Goal: Task Accomplishment & Management: Complete application form

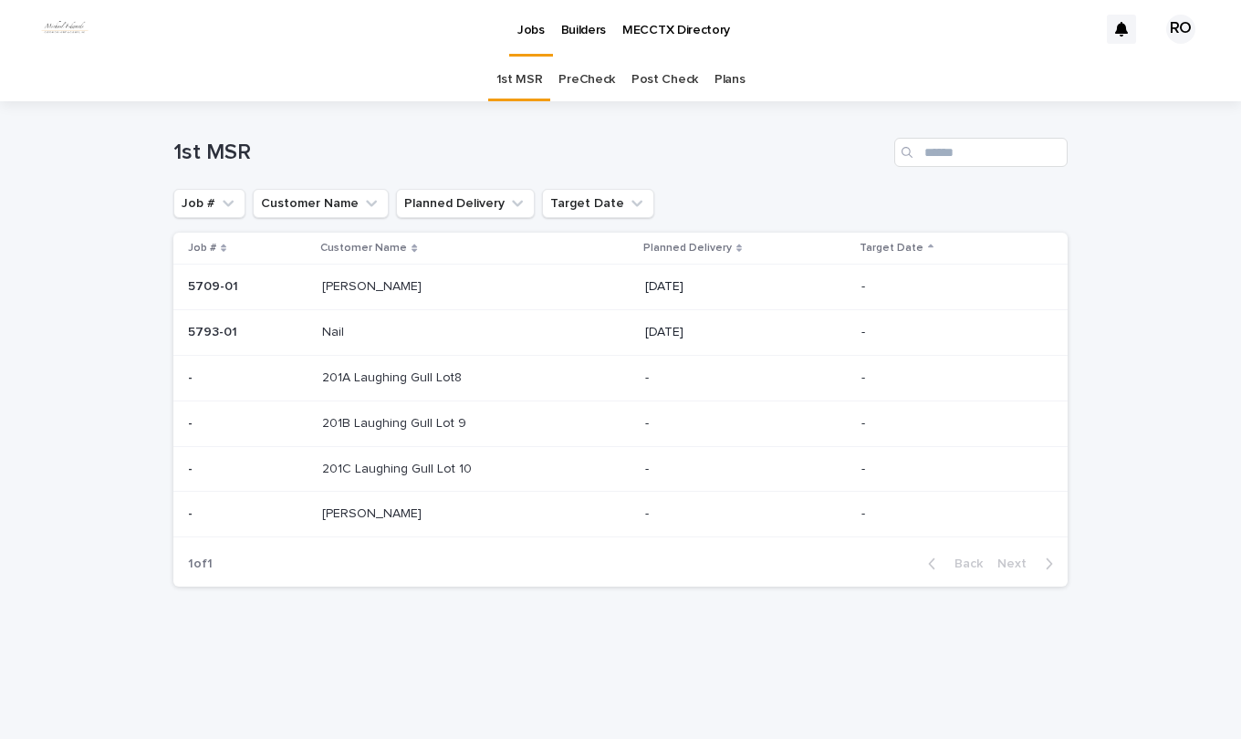
click at [592, 76] on link "PreCheck" at bounding box center [586, 79] width 57 height 43
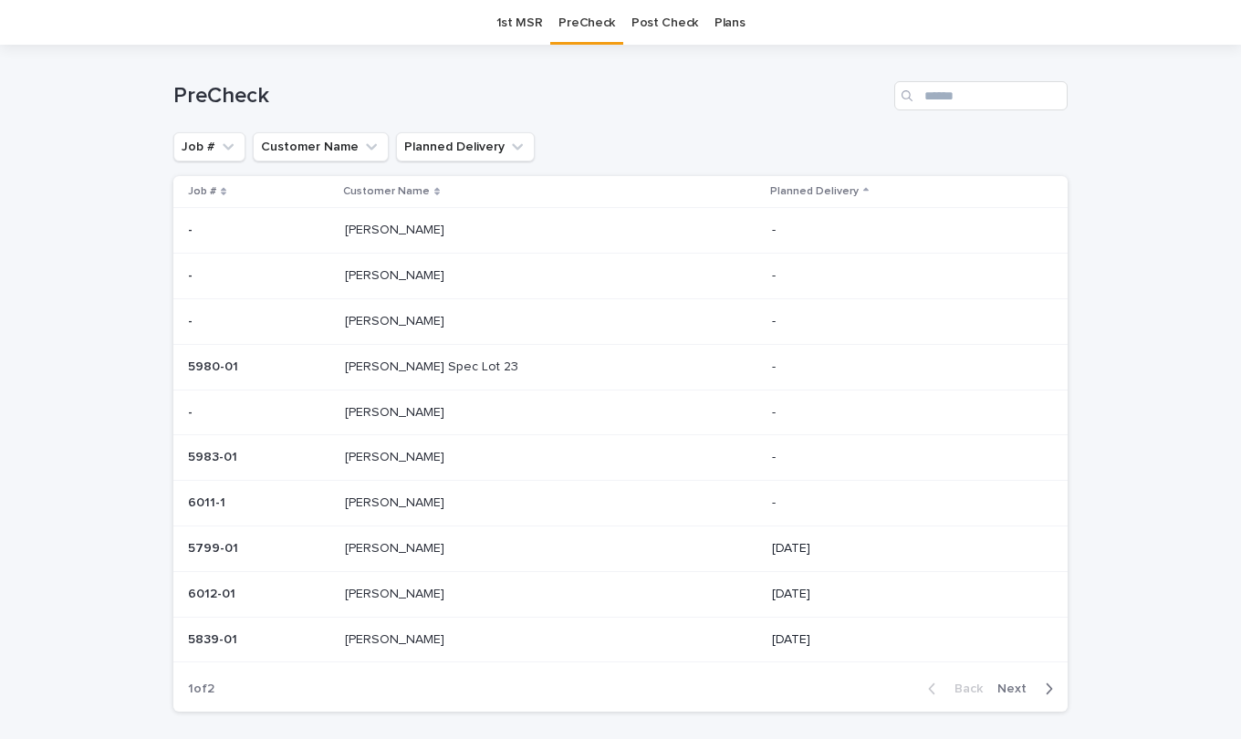
scroll to position [91, 0]
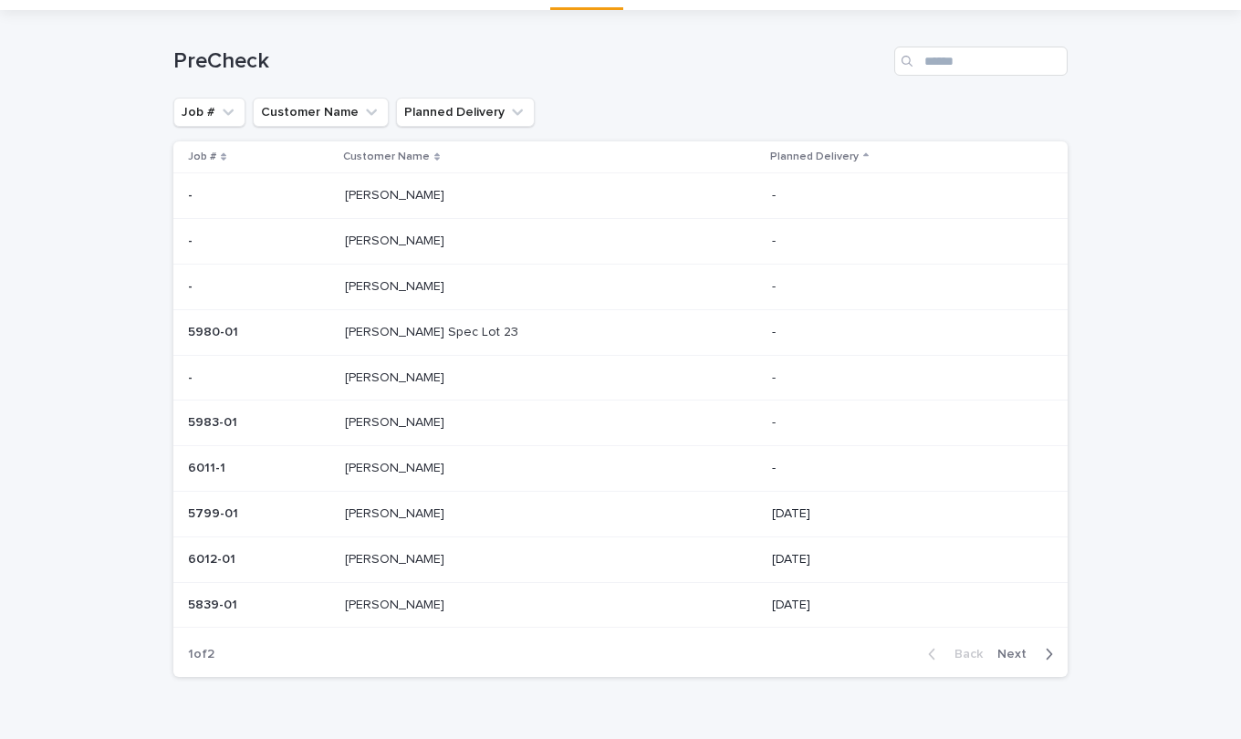
click at [414, 289] on p at bounding box center [497, 287] width 304 height 16
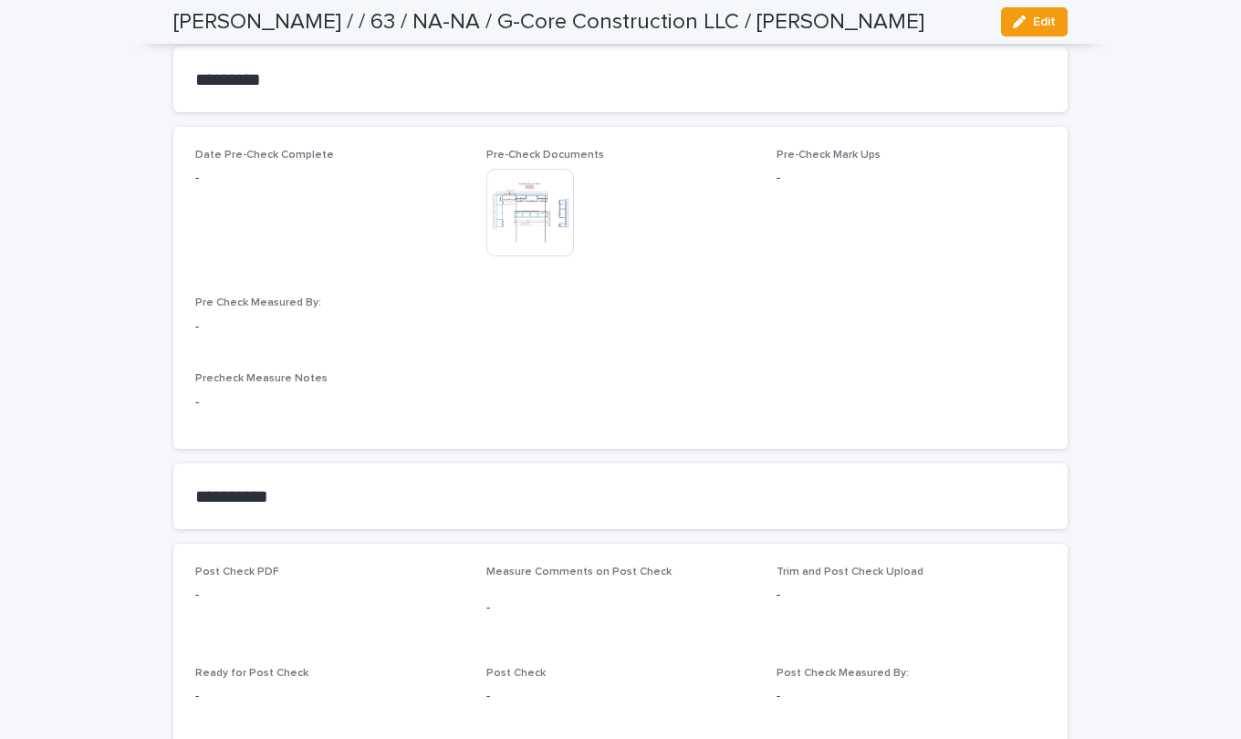
scroll to position [1642, 0]
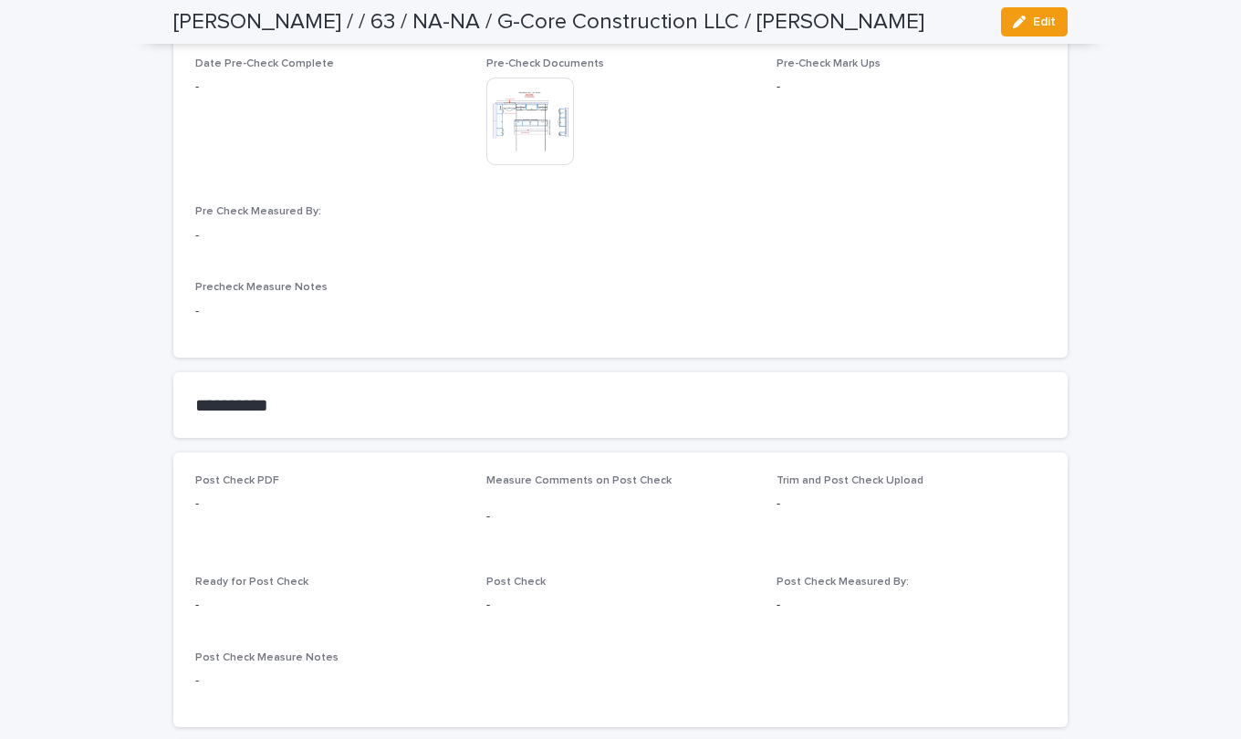
click at [1013, 16] on icon "button" at bounding box center [1019, 22] width 13 height 13
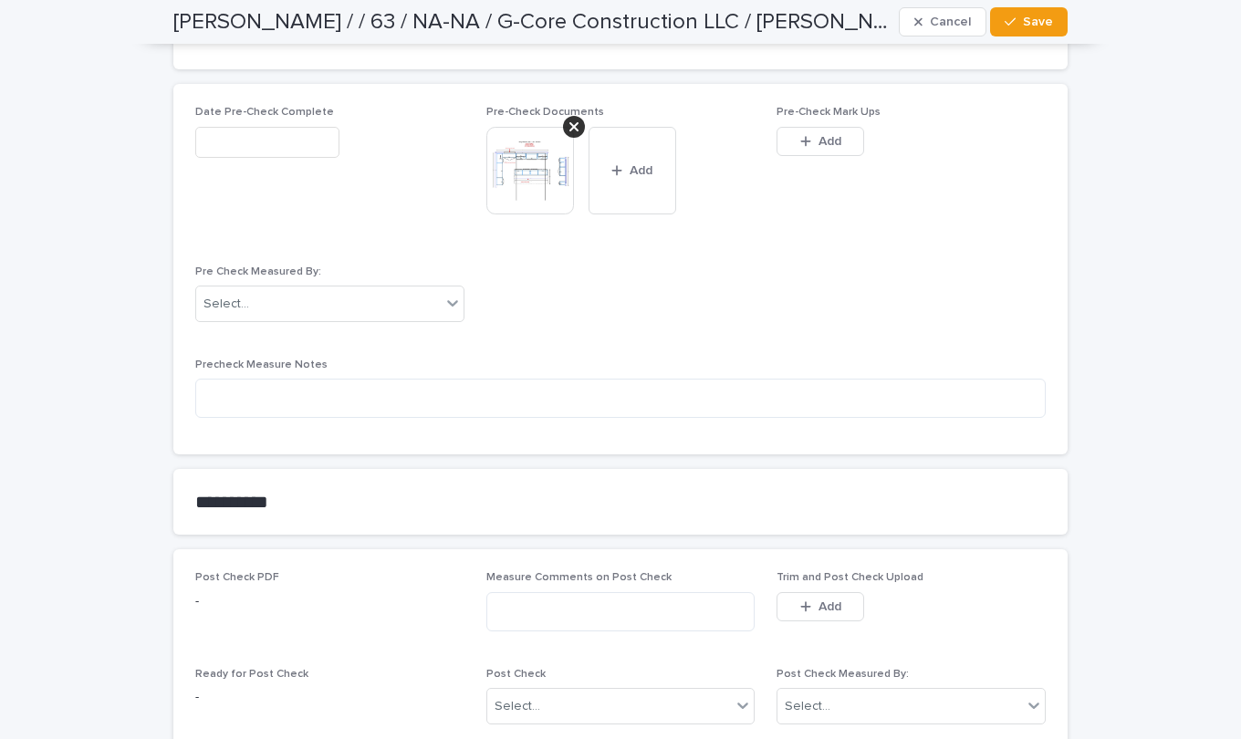
click at [833, 144] on span "Add" at bounding box center [829, 141] width 23 height 13
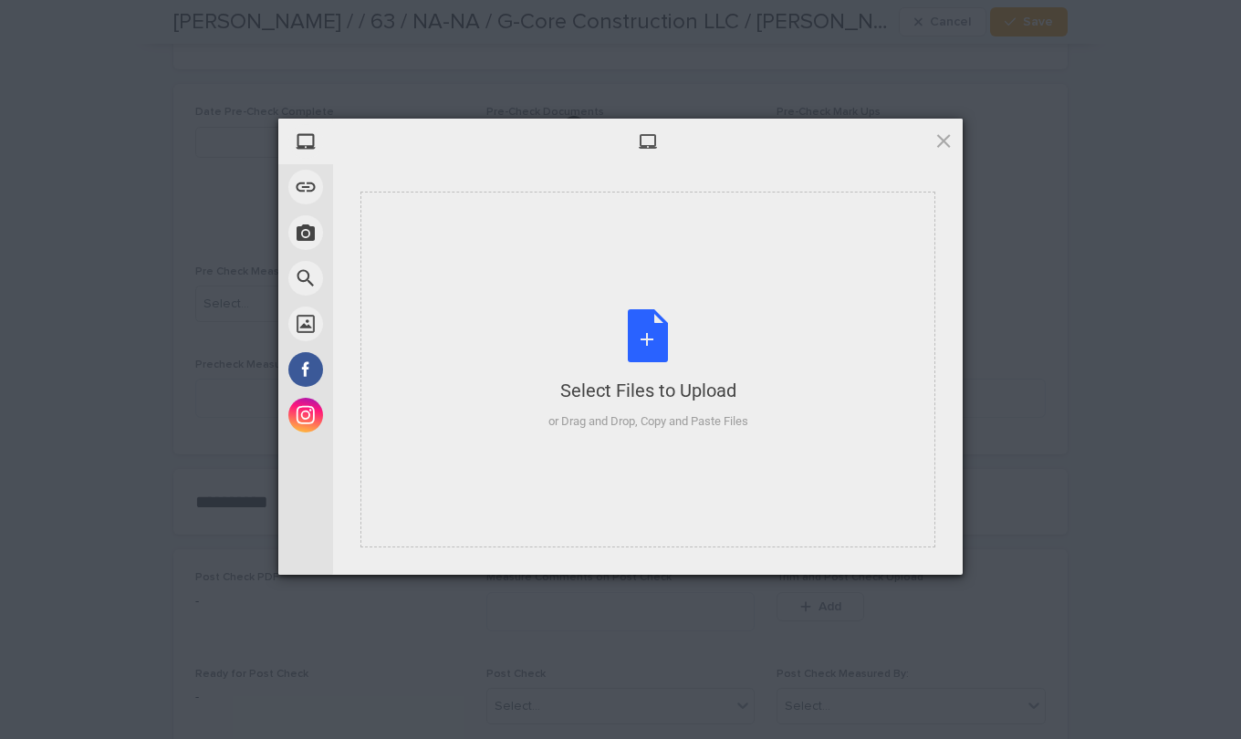
click at [645, 326] on div "Select Files to Upload or Drag and Drop, Copy and Paste Files" at bounding box center [648, 369] width 200 height 121
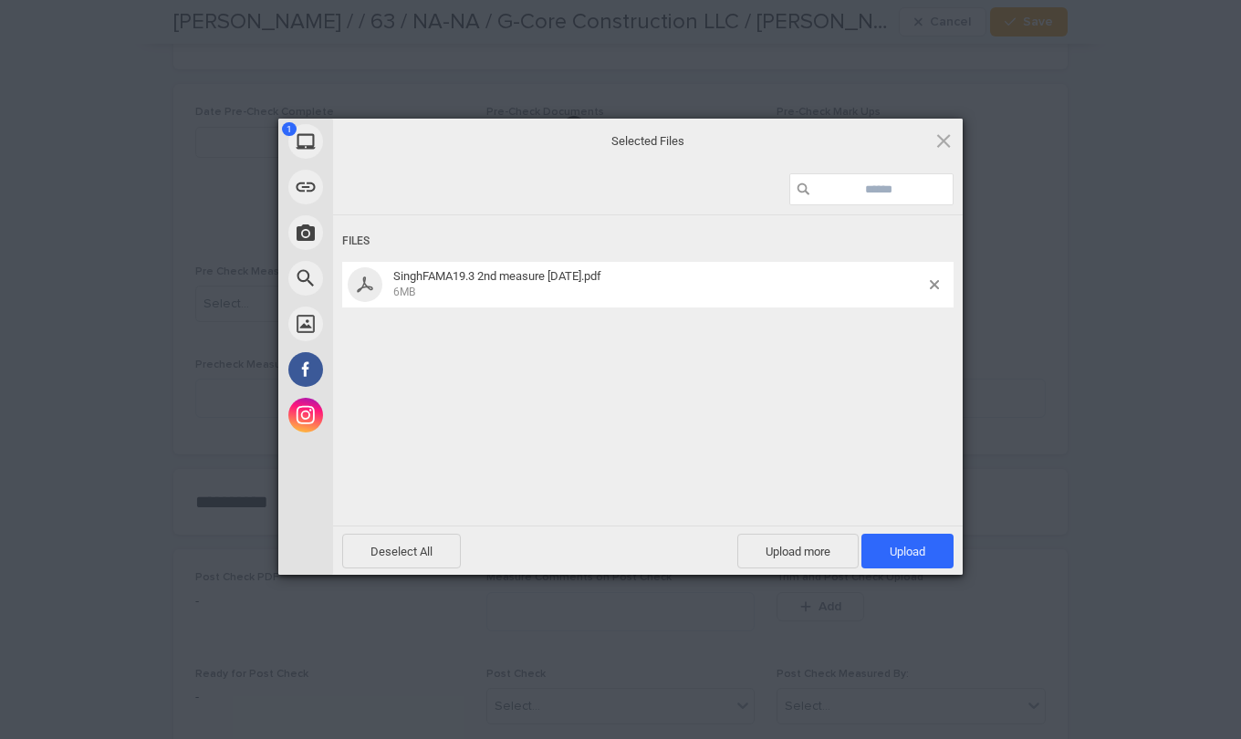
click at [883, 547] on span "Upload 1" at bounding box center [907, 551] width 92 height 35
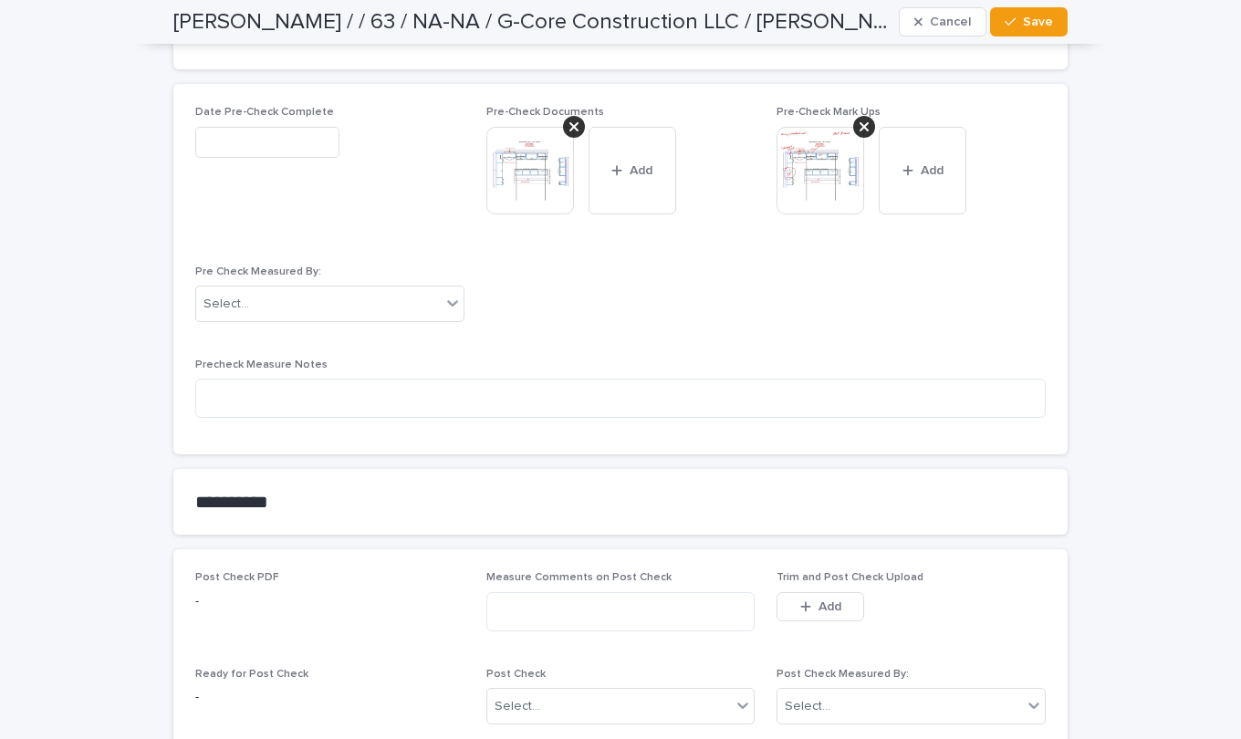
click at [913, 178] on button "Add" at bounding box center [922, 171] width 88 height 88
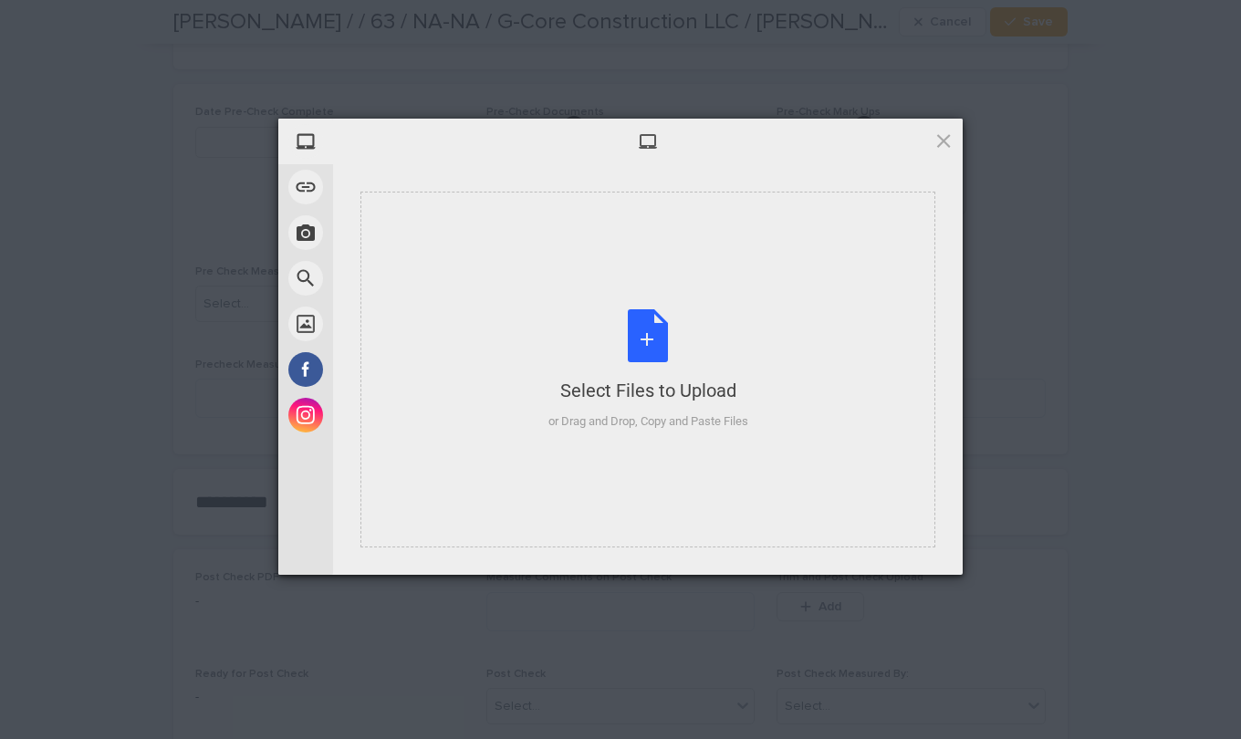
click at [638, 332] on div "Select Files to Upload or Drag and Drop, Copy and Paste Files" at bounding box center [648, 369] width 200 height 121
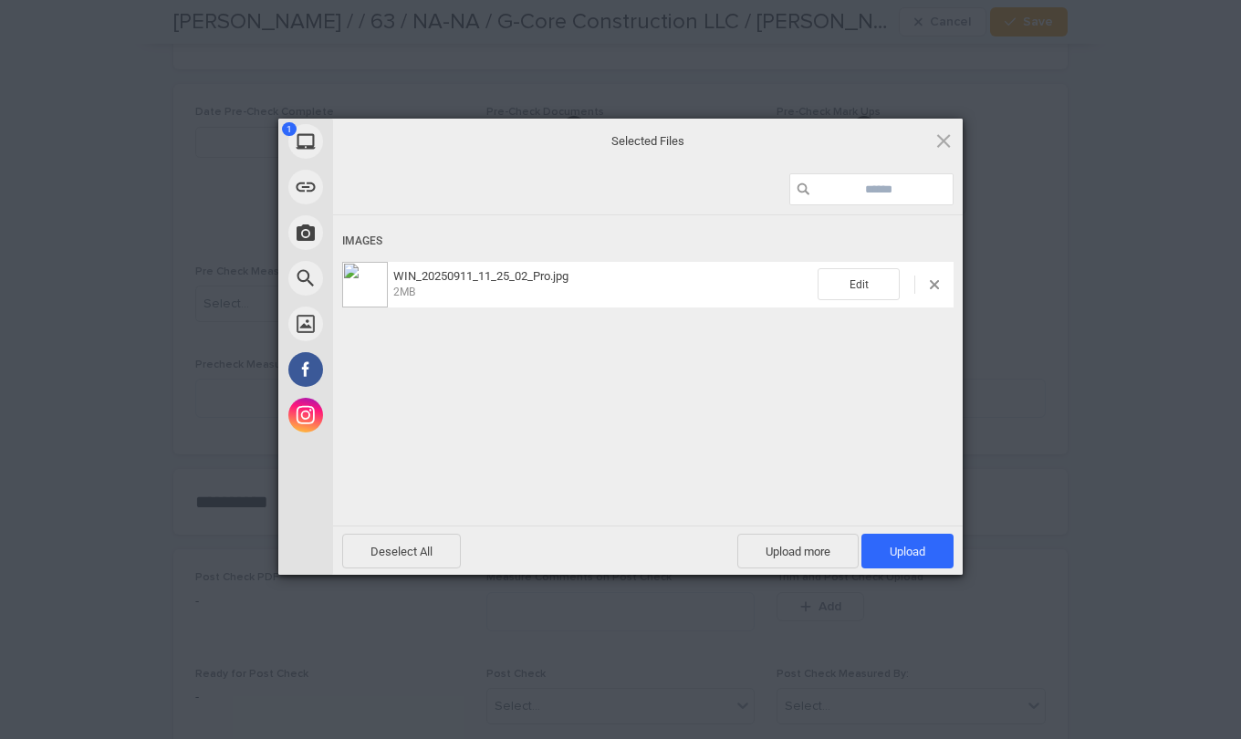
click at [926, 546] on span "Upload 1" at bounding box center [907, 551] width 92 height 35
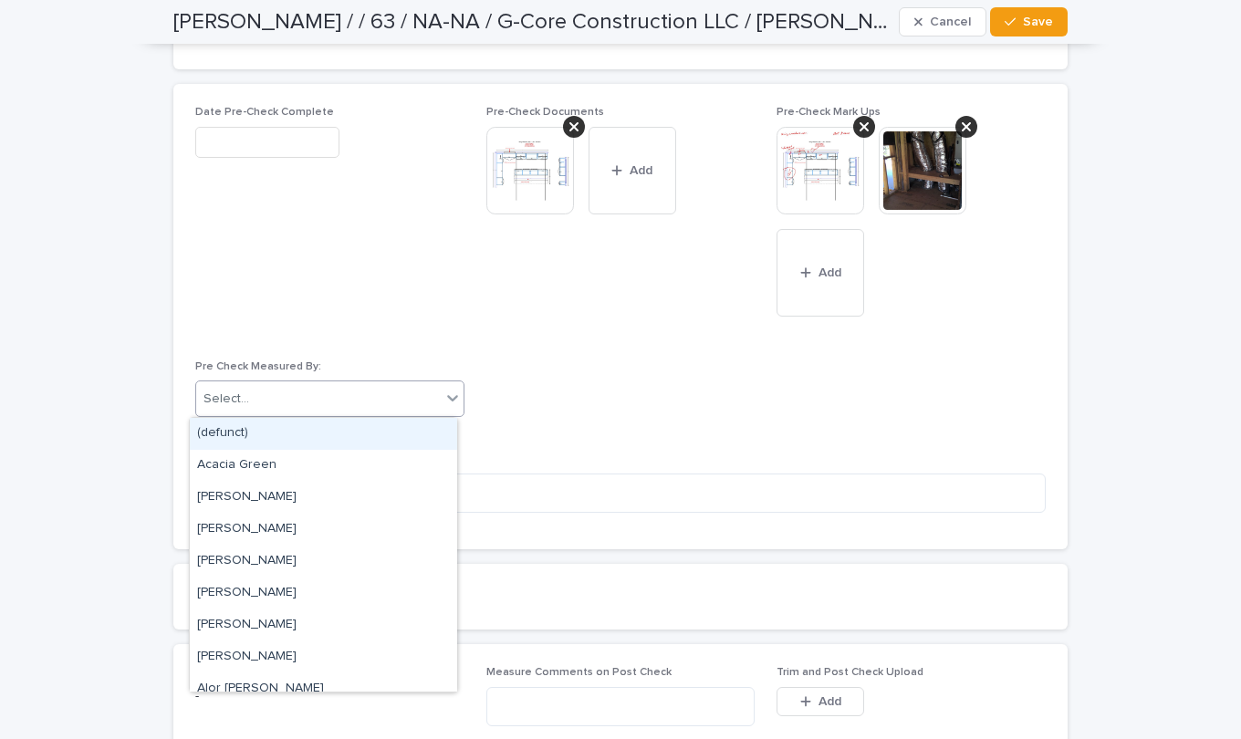
click at [449, 402] on icon at bounding box center [452, 398] width 18 height 18
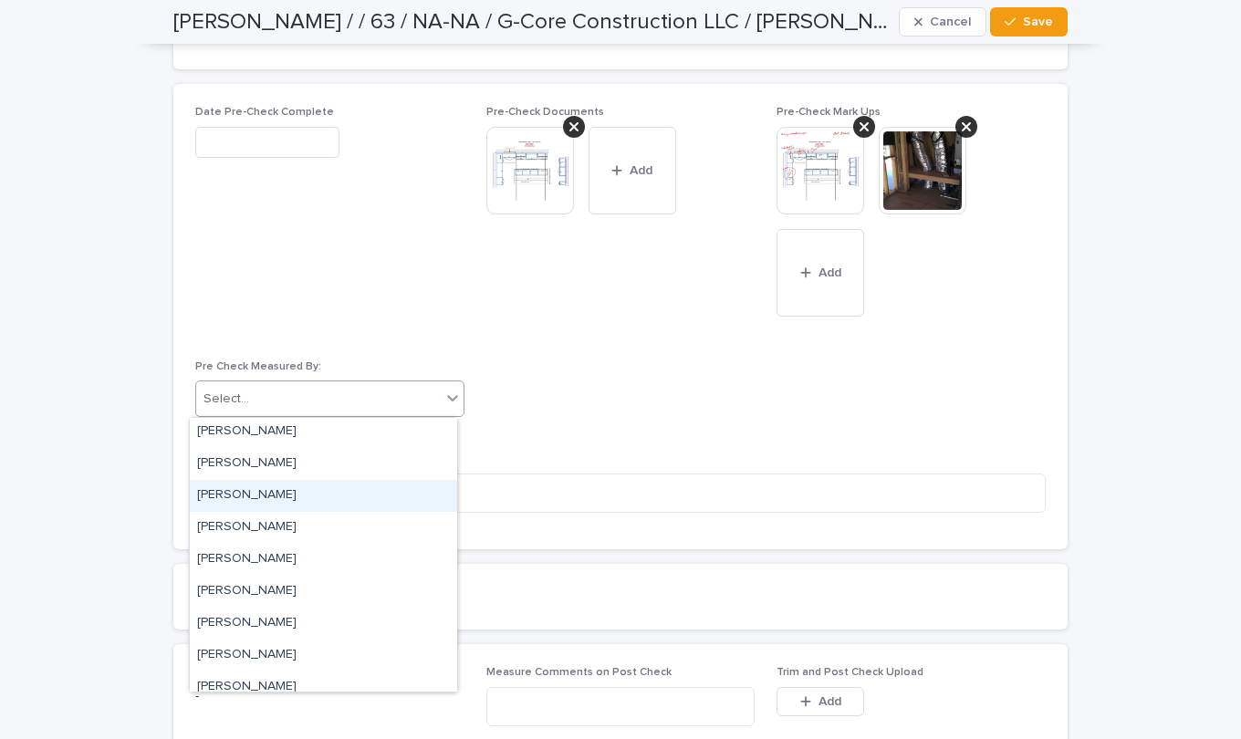
scroll to position [3946, 0]
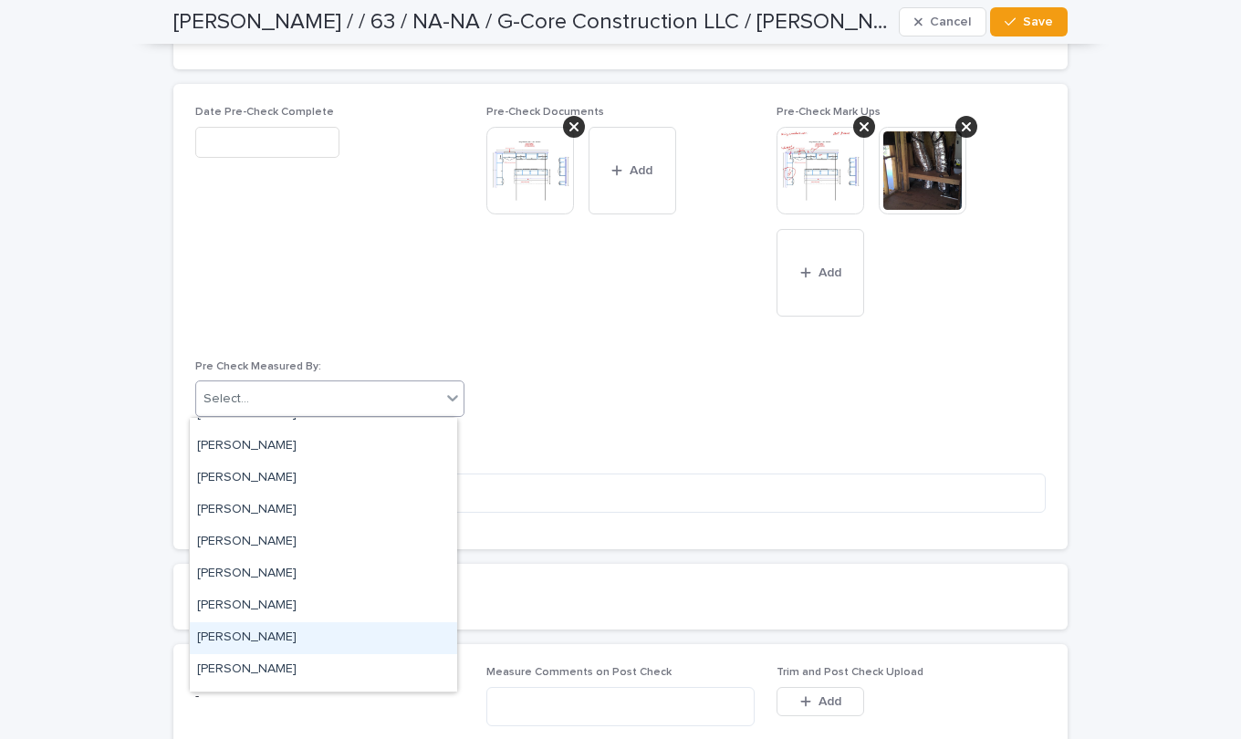
click at [251, 635] on div "[PERSON_NAME]" at bounding box center [323, 638] width 267 height 32
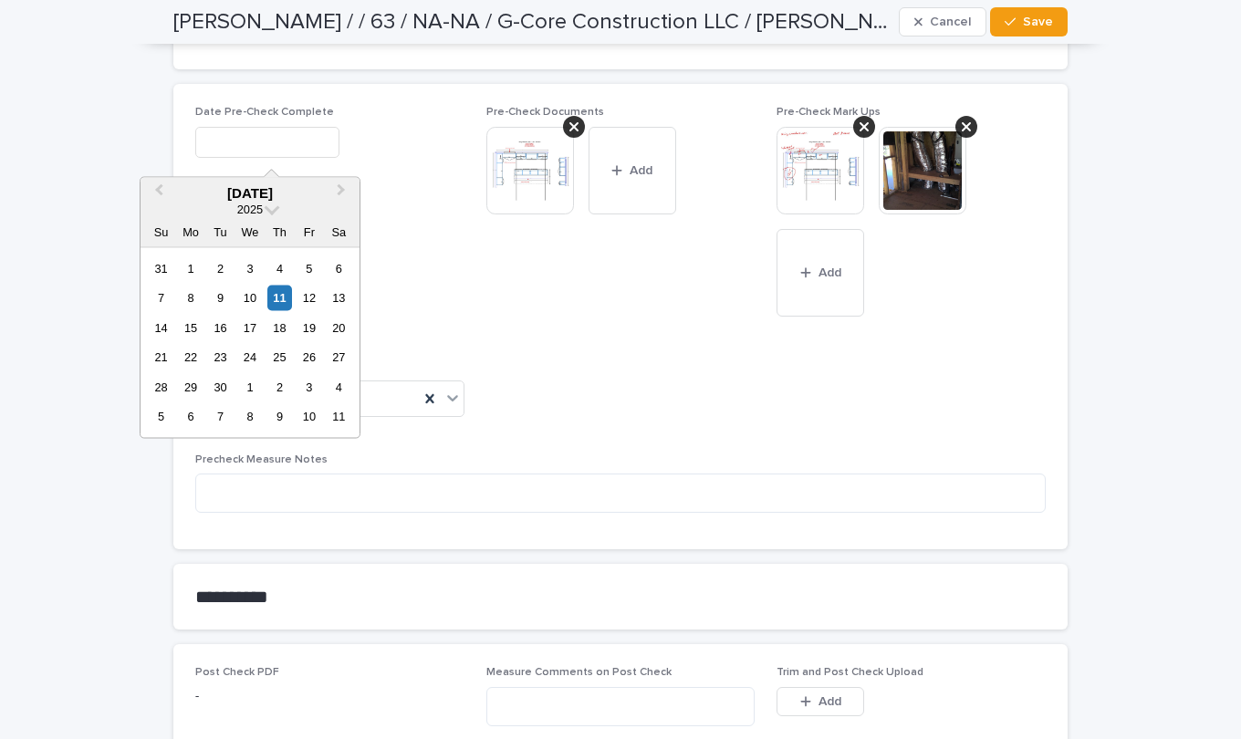
click at [242, 139] on input "text" at bounding box center [267, 143] width 144 height 32
click at [278, 293] on div "11" at bounding box center [279, 298] width 25 height 25
type input "**********"
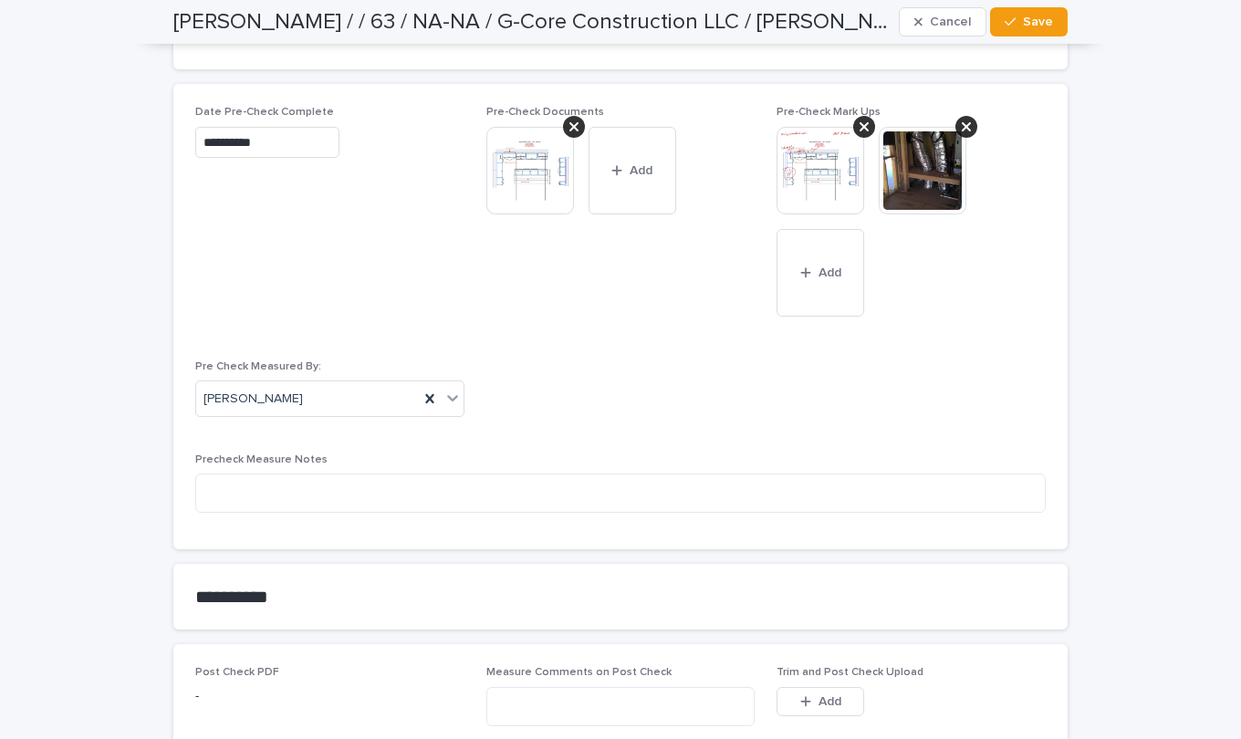
click at [1045, 24] on span "Save" at bounding box center [1038, 22] width 30 height 13
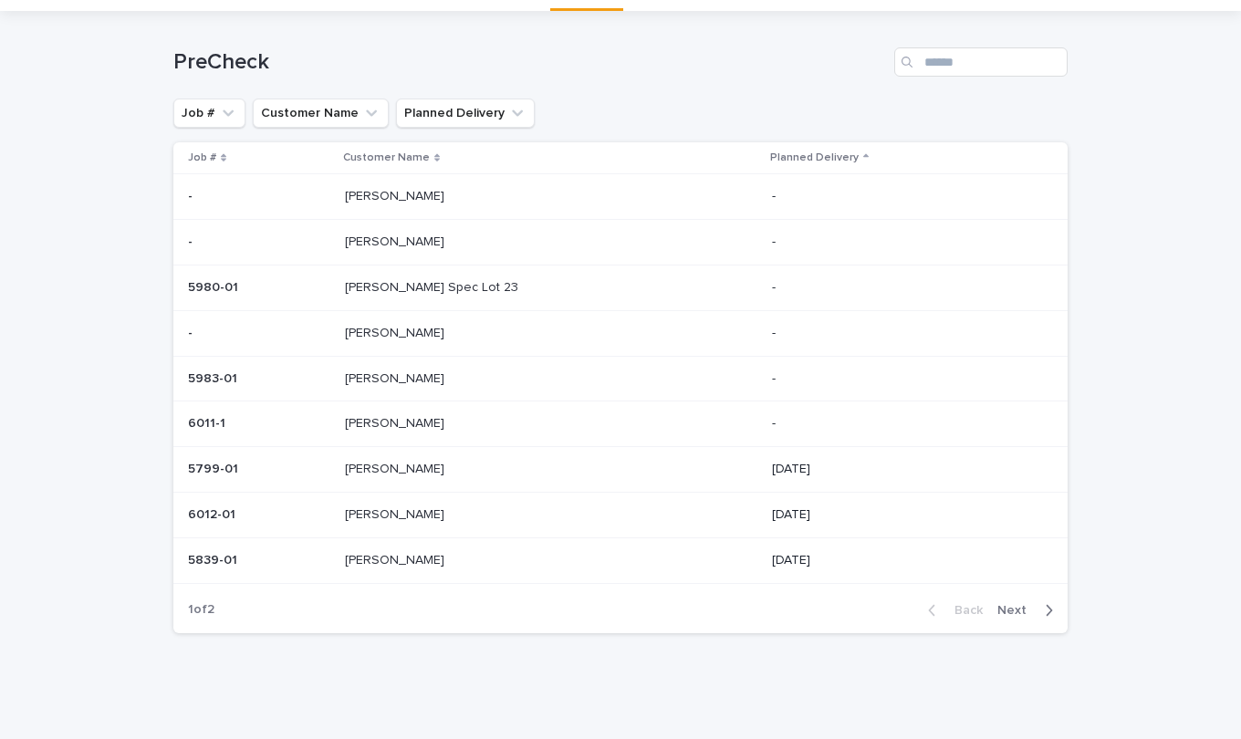
scroll to position [58, 0]
